Goal: Task Accomplishment & Management: Manage account settings

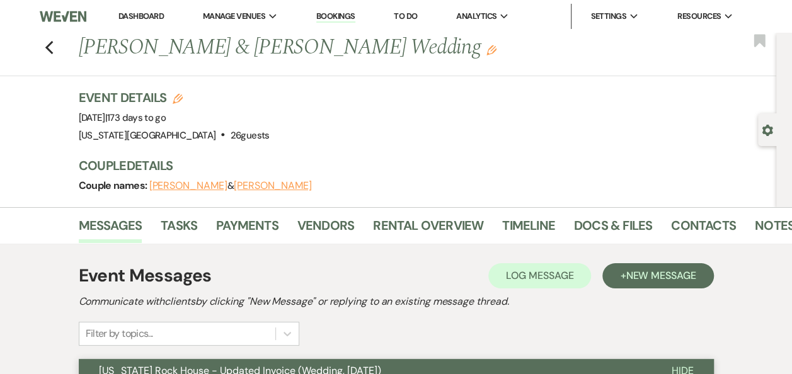
click at [146, 14] on link "Dashboard" at bounding box center [140, 16] width 45 height 11
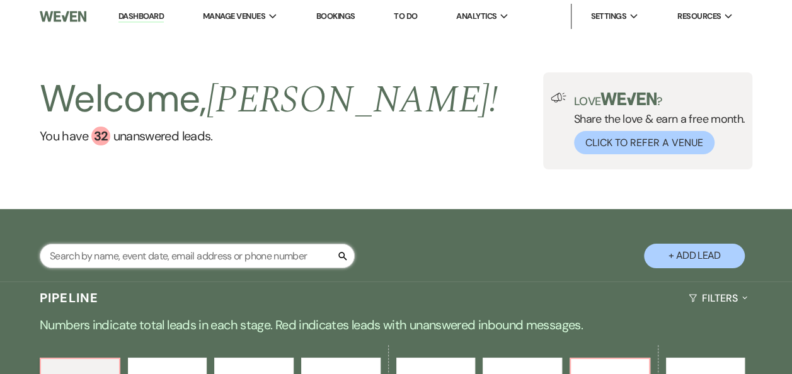
click at [167, 254] on input "text" at bounding box center [197, 256] width 315 height 25
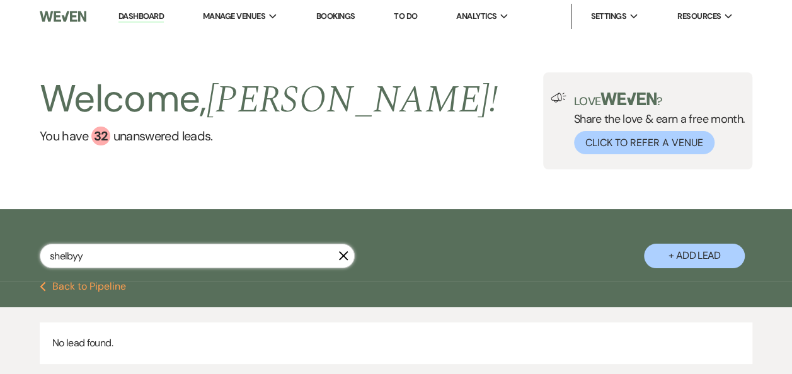
type input "shelby"
select select "5"
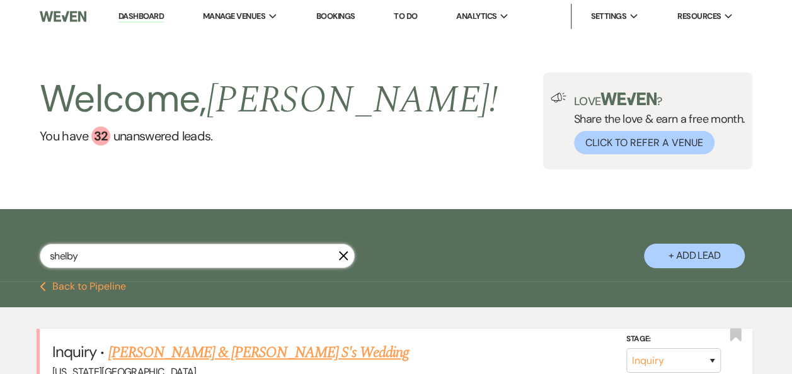
type input "shelby"
click at [207, 351] on link "[PERSON_NAME] & [PERSON_NAME] S's Wedding" at bounding box center [258, 352] width 301 height 23
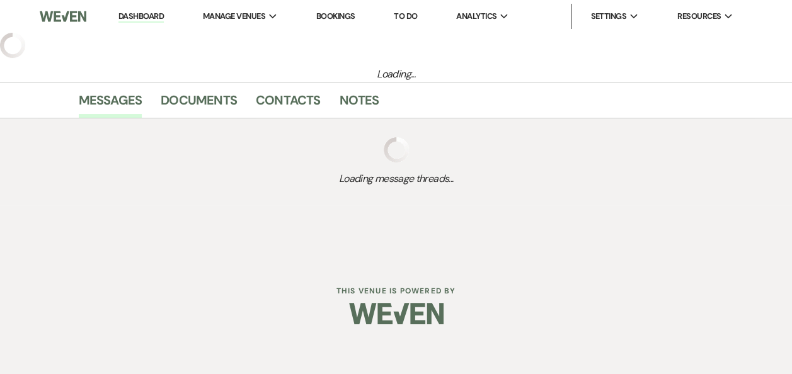
select select "17"
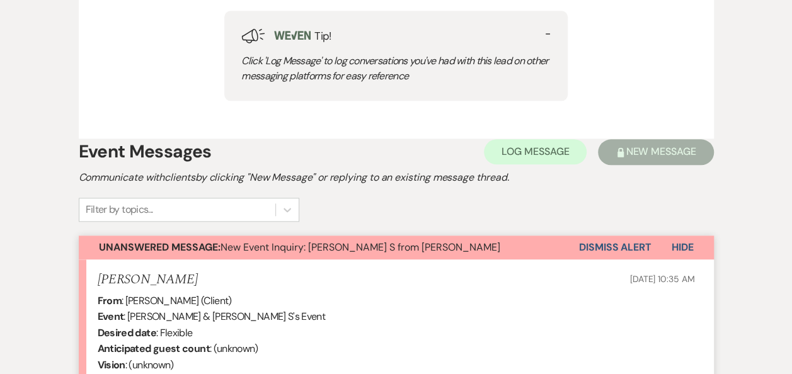
scroll to position [665, 0]
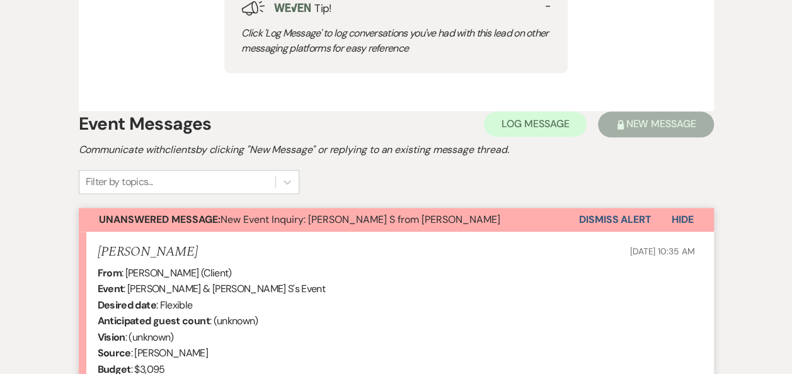
click at [613, 218] on button "Dismiss Alert" at bounding box center [615, 220] width 72 height 24
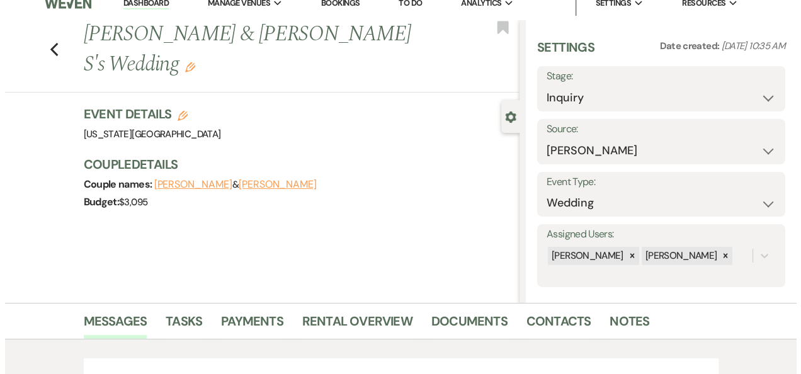
scroll to position [6, 0]
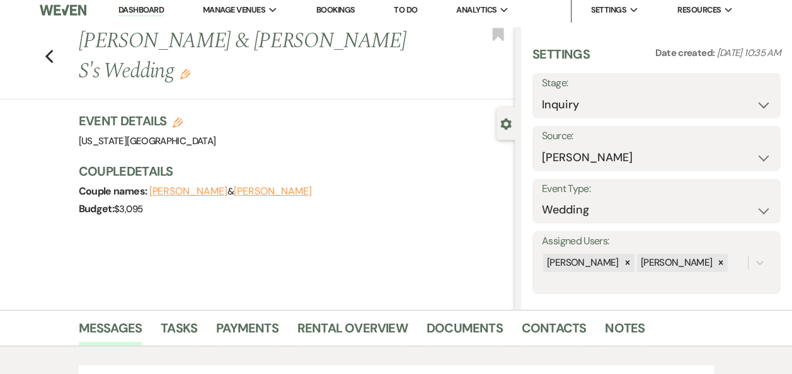
click at [178, 118] on icon "Edit" at bounding box center [178, 123] width 10 height 10
select select "588"
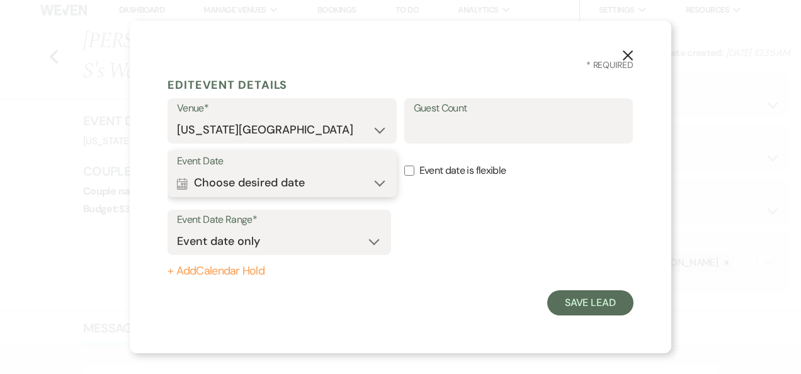
click at [382, 186] on button "Calendar Choose desired date Expand" at bounding box center [282, 183] width 210 height 25
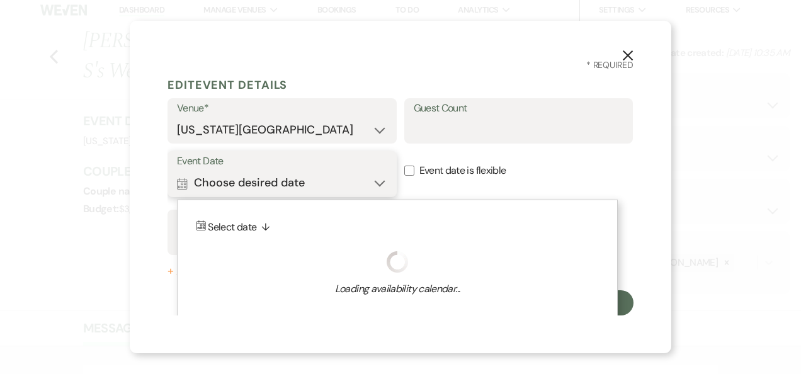
scroll to position [7, 0]
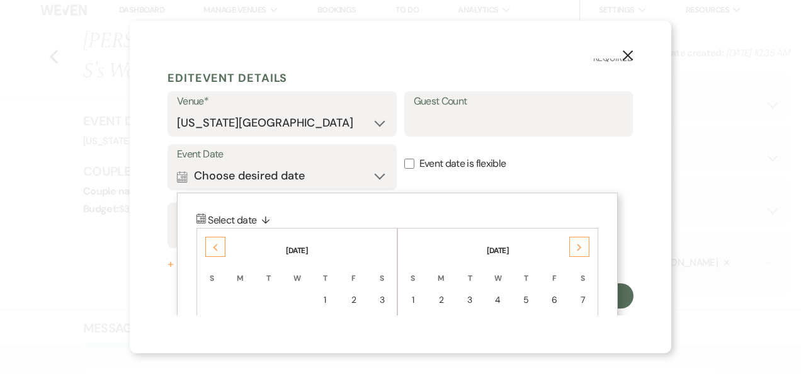
click at [213, 248] on icon "Previous" at bounding box center [215, 248] width 6 height 8
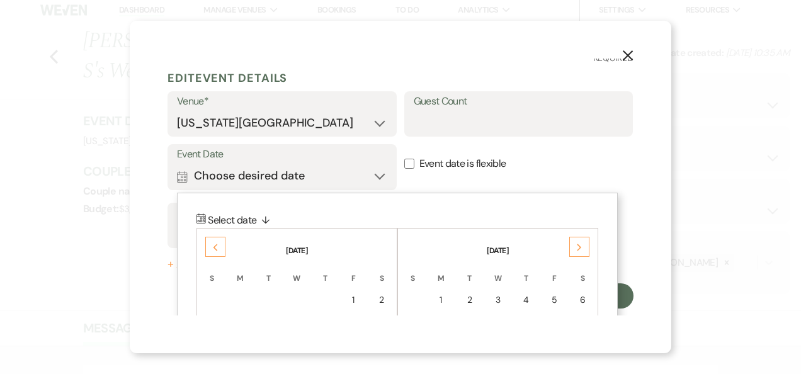
click at [213, 248] on icon "Previous" at bounding box center [215, 248] width 6 height 8
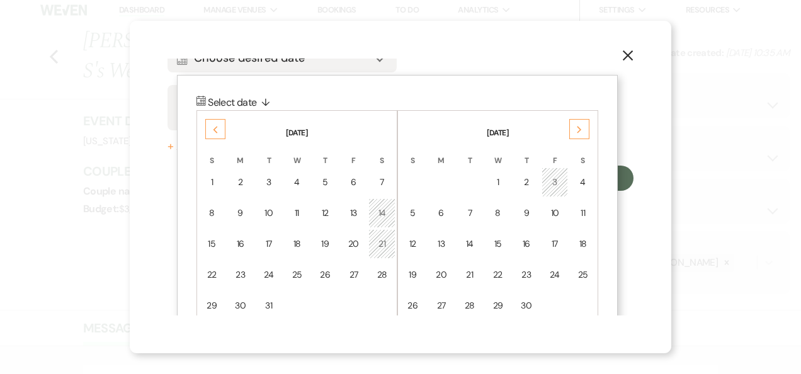
scroll to position [143, 0]
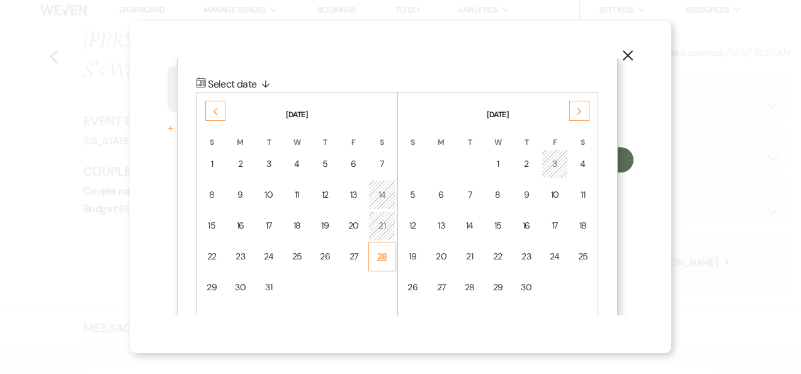
click at [384, 256] on div "28" at bounding box center [382, 256] width 11 height 13
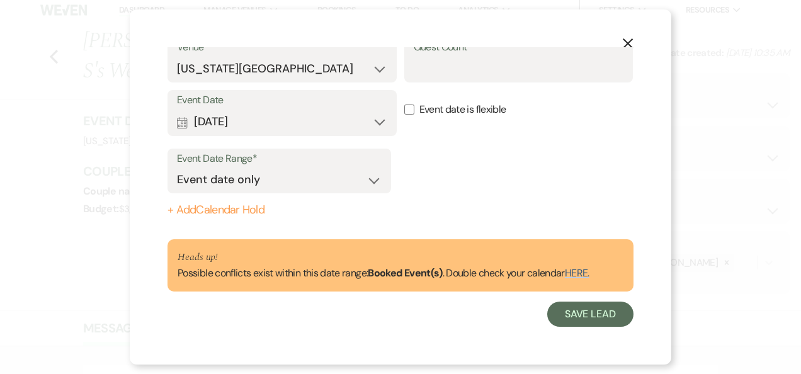
scroll to position [49, 0]
click at [574, 321] on button "Save Lead" at bounding box center [590, 314] width 86 height 25
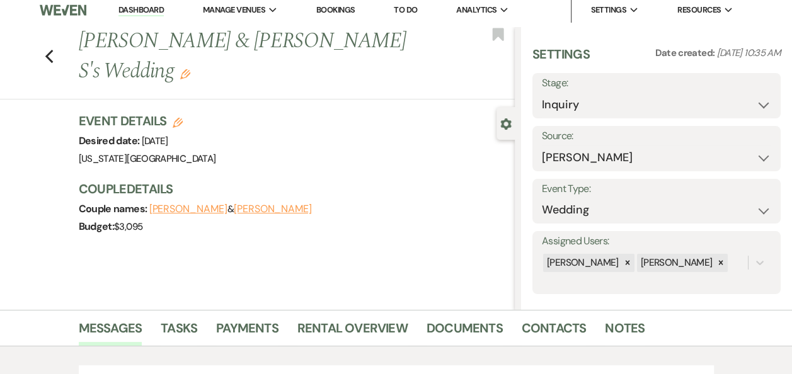
click at [234, 204] on button "[PERSON_NAME]" at bounding box center [273, 209] width 78 height 10
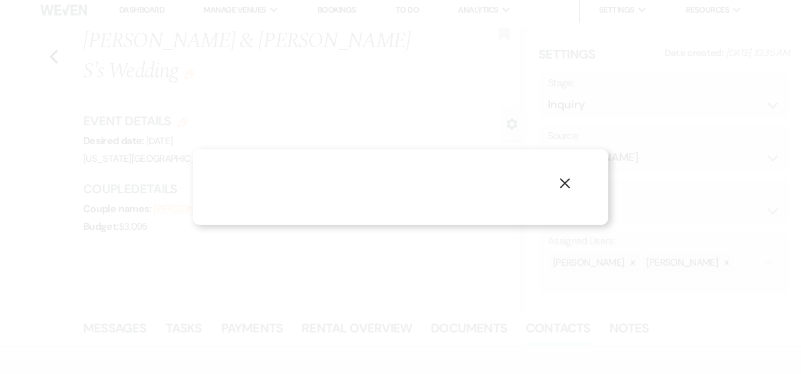
select select "1"
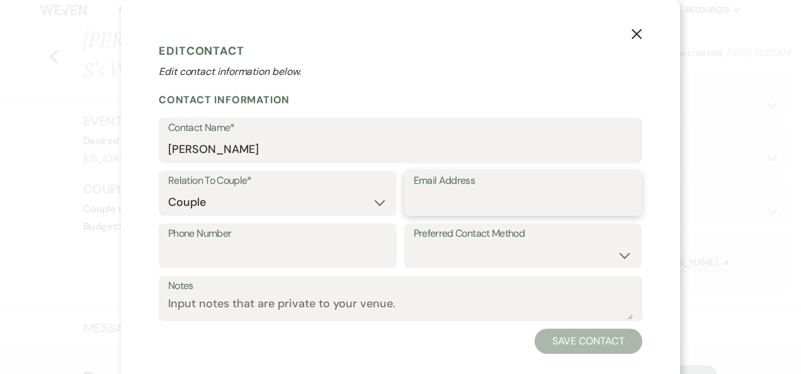
click at [433, 200] on input "Email Address" at bounding box center [523, 202] width 219 height 25
paste input "[EMAIL_ADDRESS][DOMAIN_NAME]"
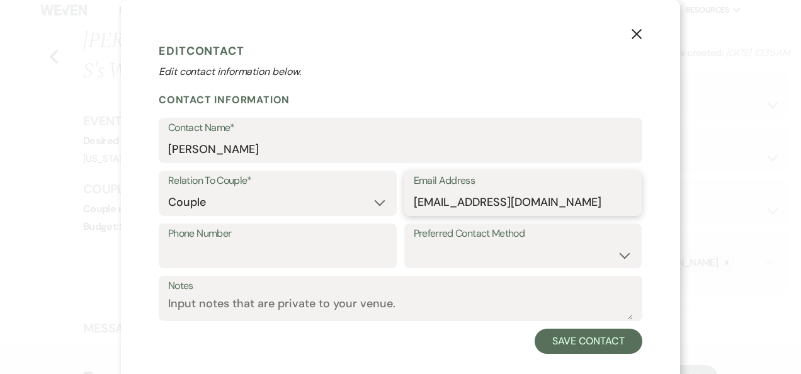
type input "[EMAIL_ADDRESS][DOMAIN_NAME]"
click at [186, 253] on input "Phone Number" at bounding box center [277, 254] width 219 height 25
paste input "tel:[PHONE_NUMBER]"
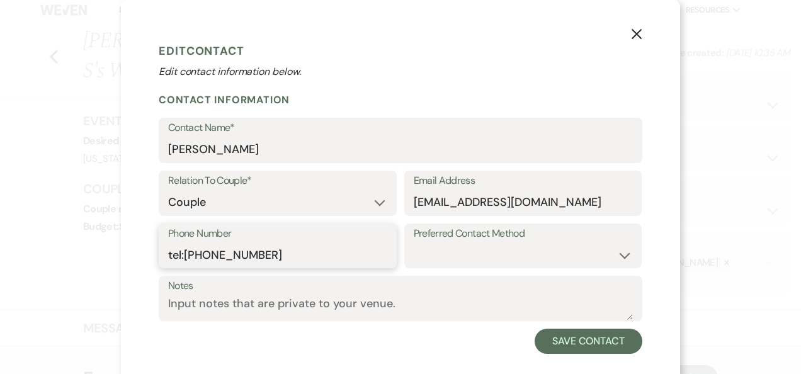
click at [181, 254] on input "tel:[PHONE_NUMBER]" at bounding box center [277, 254] width 219 height 25
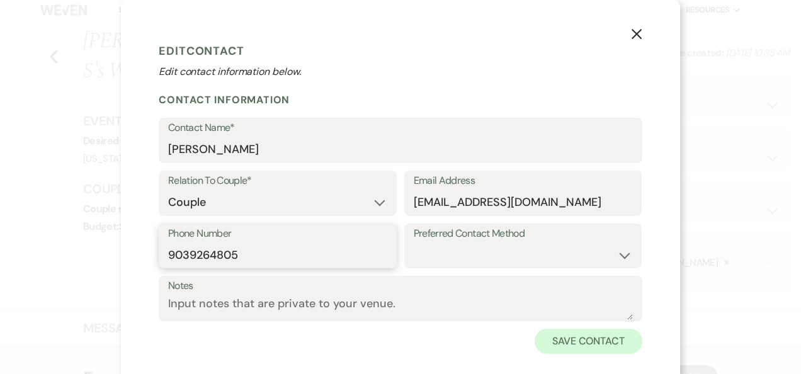
type input "9039264805"
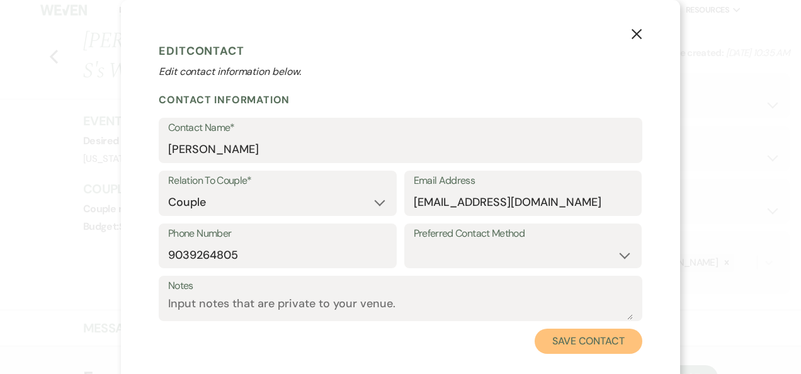
click at [573, 339] on button "Save Contact" at bounding box center [589, 341] width 108 height 25
